Goal: Task Accomplishment & Management: Use online tool/utility

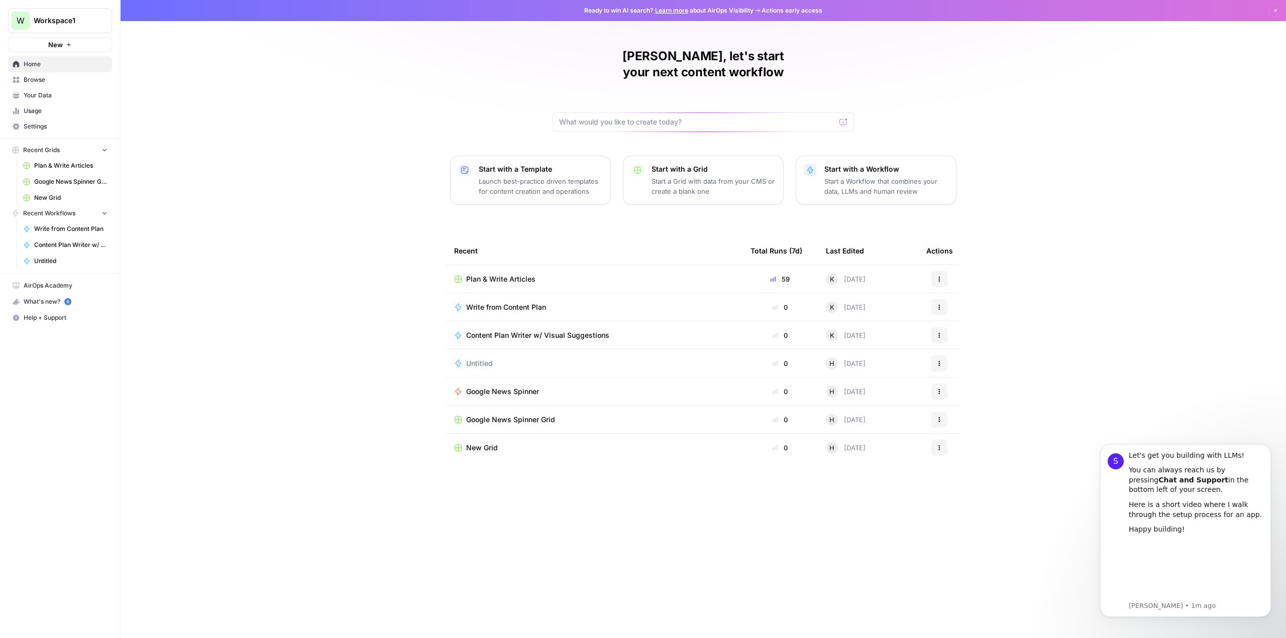
click at [456, 68] on div "[PERSON_NAME], let's start your next content workflow Start with a Template Lau…" at bounding box center [703, 319] width 1165 height 638
click at [1266, 447] on icon "Dismiss notification" at bounding box center [1268, 447] width 6 height 6
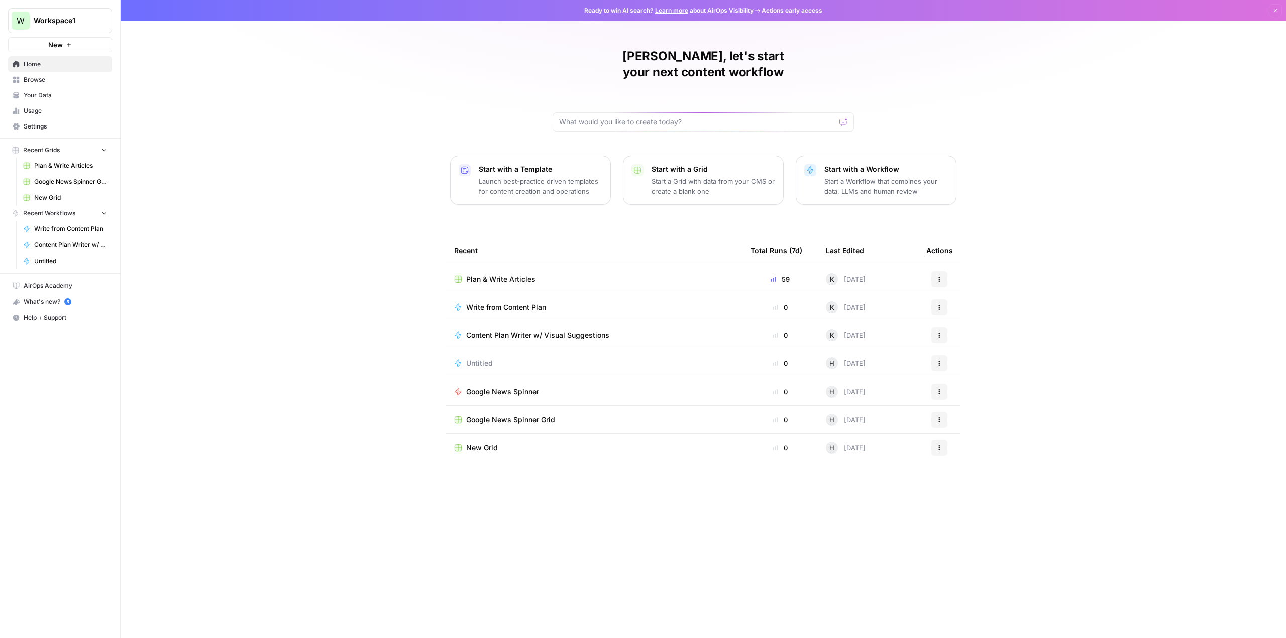
click at [1117, 381] on div "[PERSON_NAME], let's start your next content workflow Start with a Template Lau…" at bounding box center [703, 319] width 1165 height 638
click at [1273, 9] on icon "button" at bounding box center [1275, 11] width 6 height 6
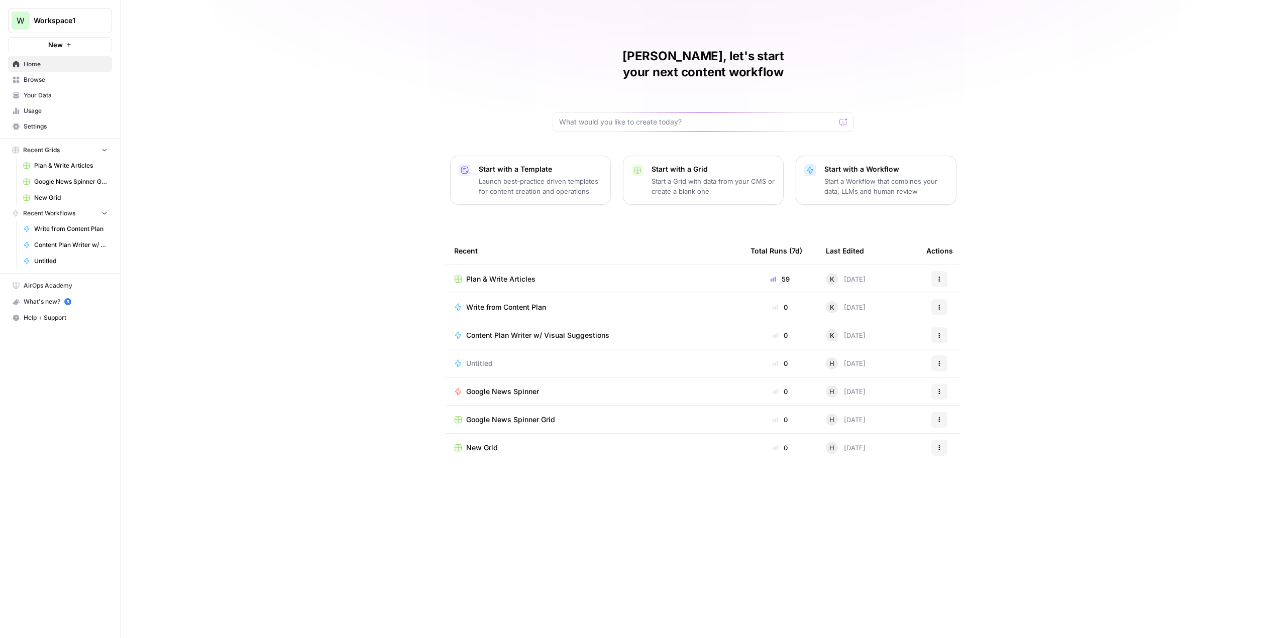
click at [358, 176] on div "[PERSON_NAME], let's start your next content workflow Start with a Template Lau…" at bounding box center [703, 319] width 1165 height 638
click at [50, 286] on span "AirOps Academy" at bounding box center [66, 285] width 84 height 9
drag, startPoint x: 1202, startPoint y: 0, endPoint x: 1139, endPoint y: 157, distance: 169.2
click at [1139, 157] on div "[PERSON_NAME], let's start your next content workflow Start with a Template Lau…" at bounding box center [703, 319] width 1165 height 638
click at [375, 44] on div "[PERSON_NAME], let's start your next content workflow Start with a Template Lau…" at bounding box center [703, 319] width 1165 height 638
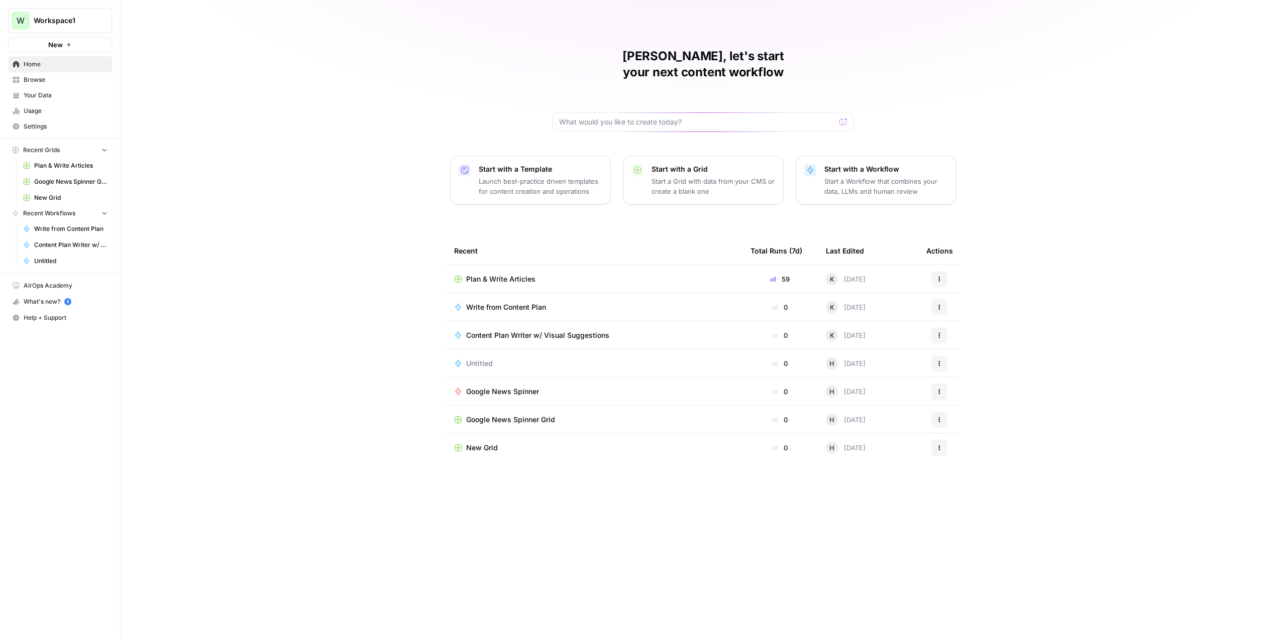
click at [542, 176] on p "Launch best-practice driven templates for content creation and operations" at bounding box center [541, 186] width 124 height 20
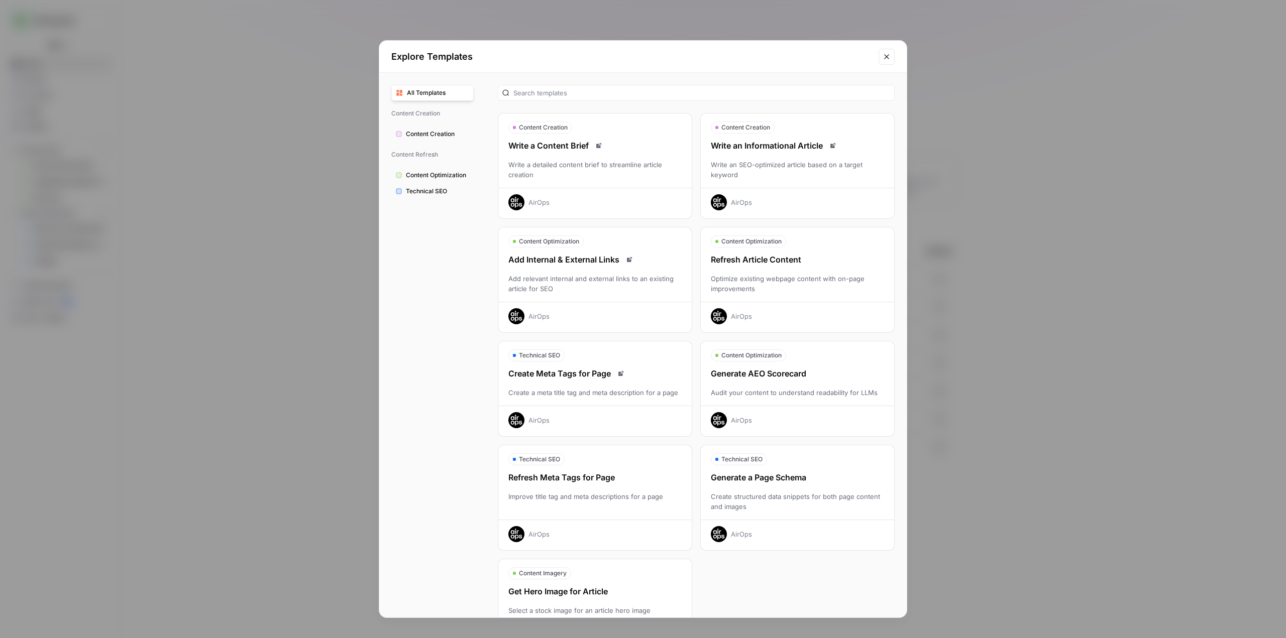
scroll to position [44, 0]
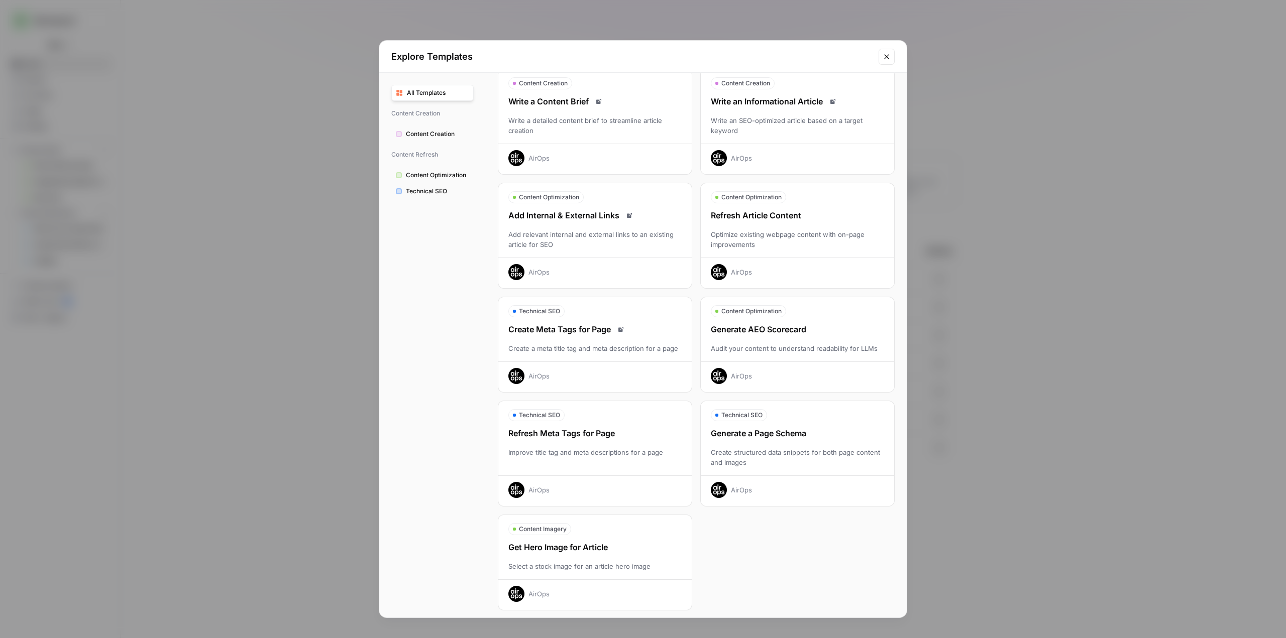
click at [439, 173] on span "Content Optimization" at bounding box center [437, 175] width 63 height 9
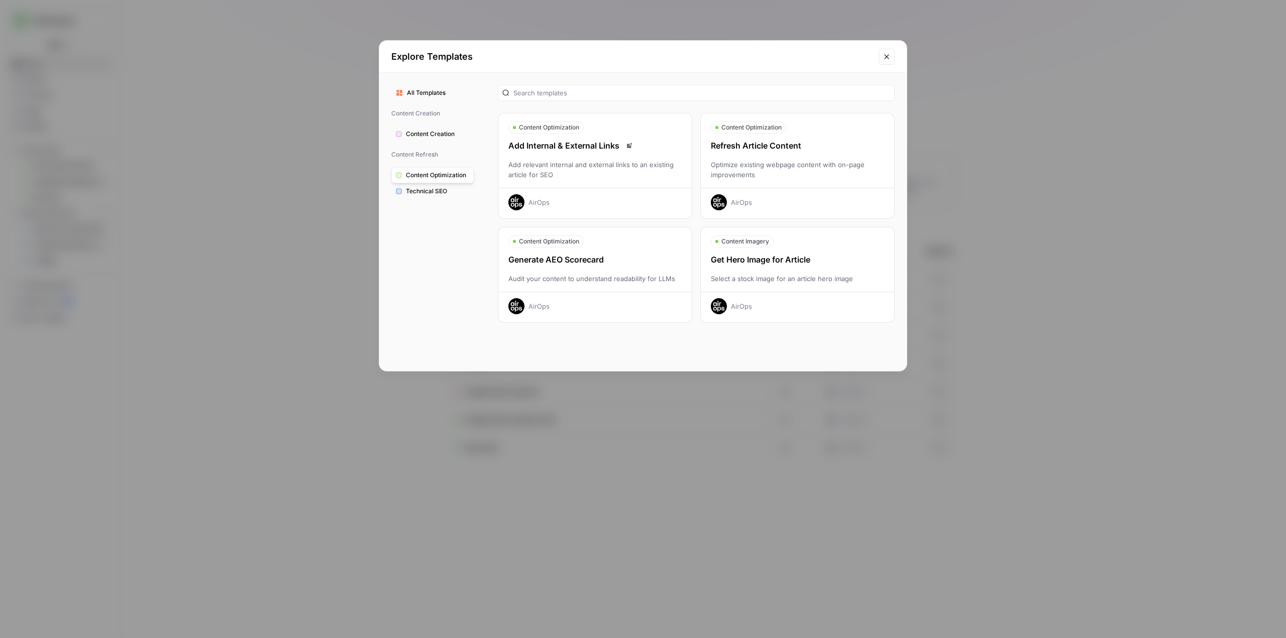
scroll to position [0, 0]
click at [761, 140] on div "Refresh Article Content" at bounding box center [797, 146] width 193 height 12
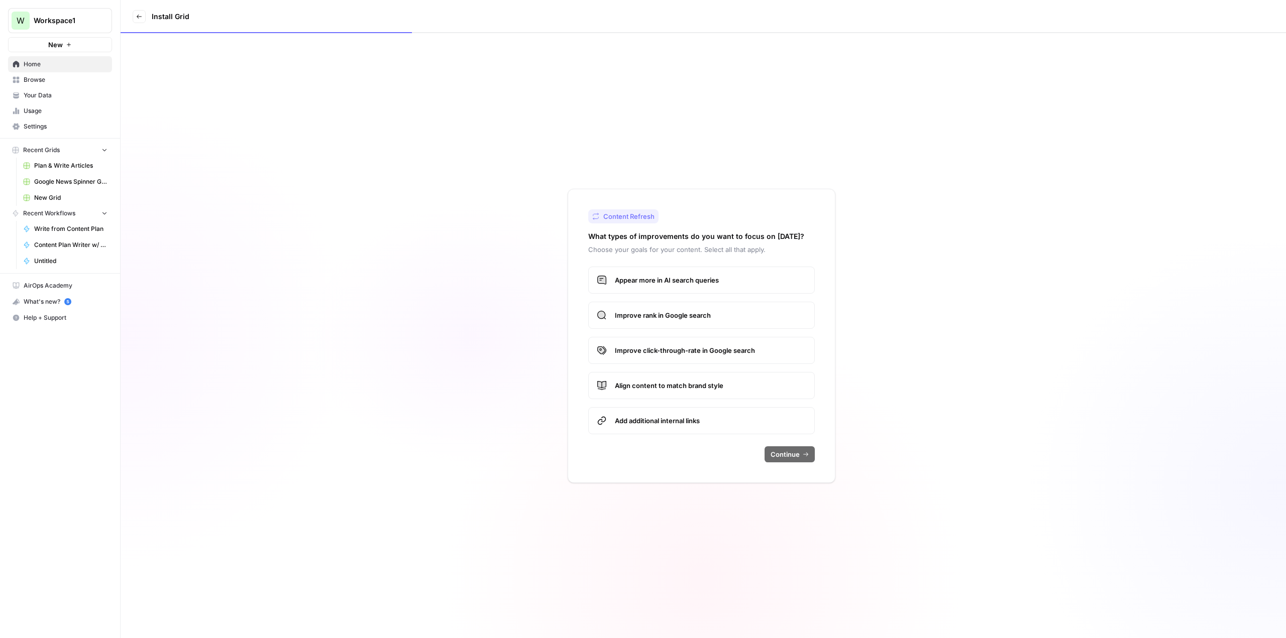
click at [621, 282] on span "Appear more in AI search queries" at bounding box center [710, 280] width 191 height 10
click at [630, 317] on span "Improve rank in Google search" at bounding box center [710, 315] width 191 height 10
click at [796, 454] on span "Continue" at bounding box center [784, 454] width 29 height 10
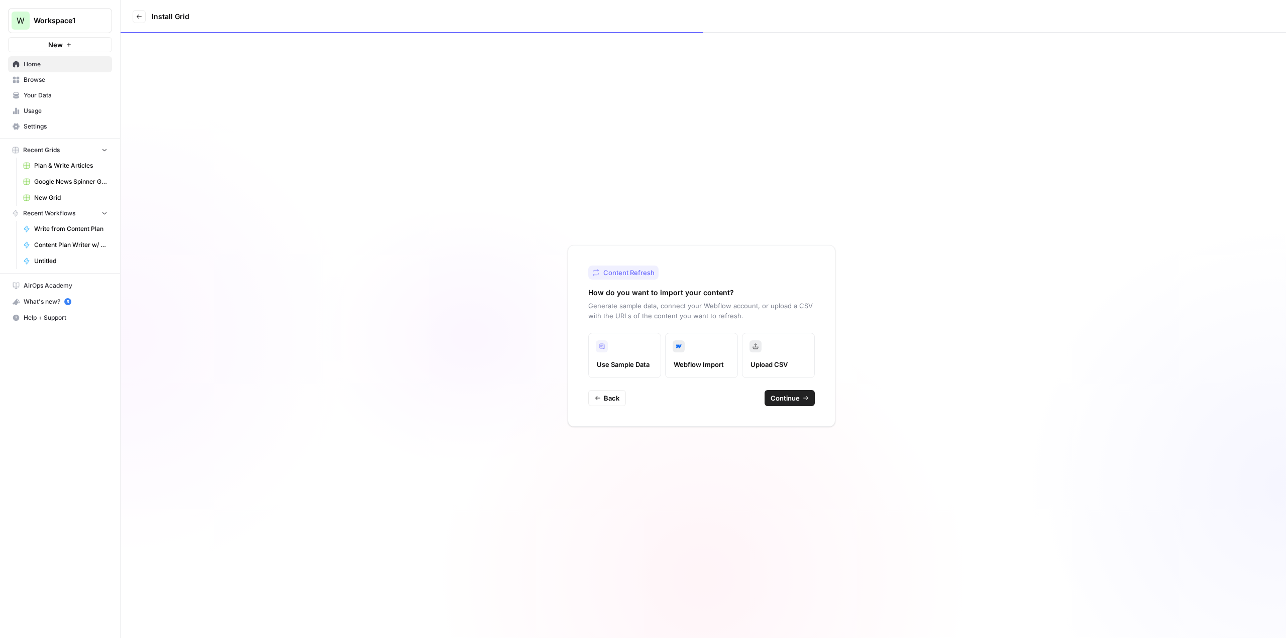
click at [771, 356] on label "Upload CSV" at bounding box center [778, 355] width 73 height 45
